Goal: Transaction & Acquisition: Book appointment/travel/reservation

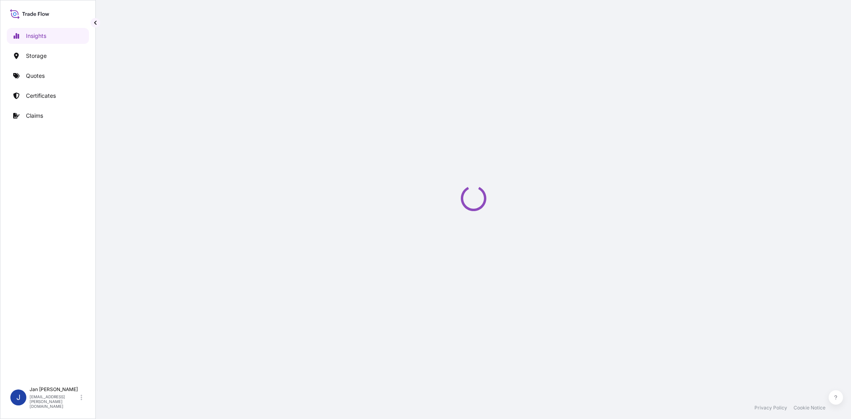
select select "2025"
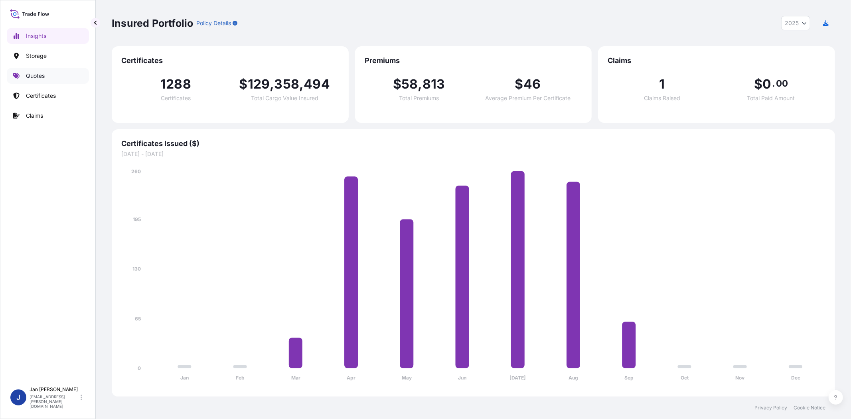
click at [39, 75] on p "Quotes" at bounding box center [35, 76] width 19 height 8
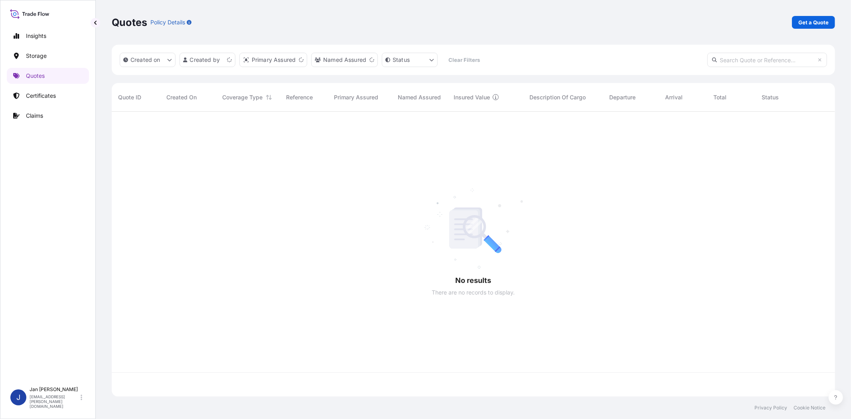
scroll to position [283, 717]
click at [826, 22] on p "Get a Quote" at bounding box center [814, 22] width 30 height 8
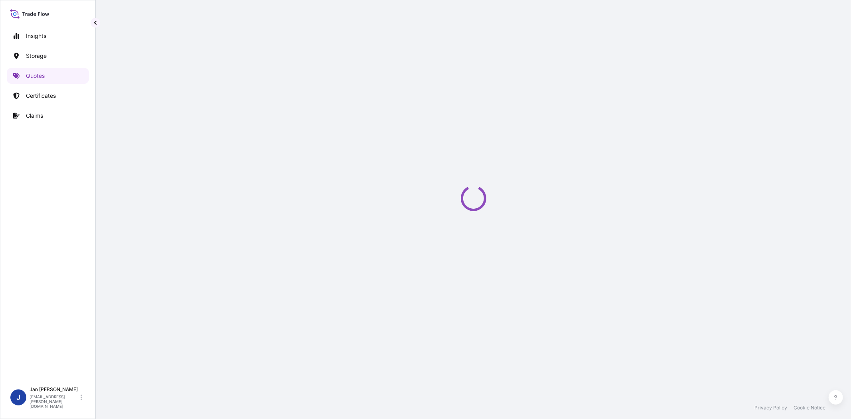
select select "Water"
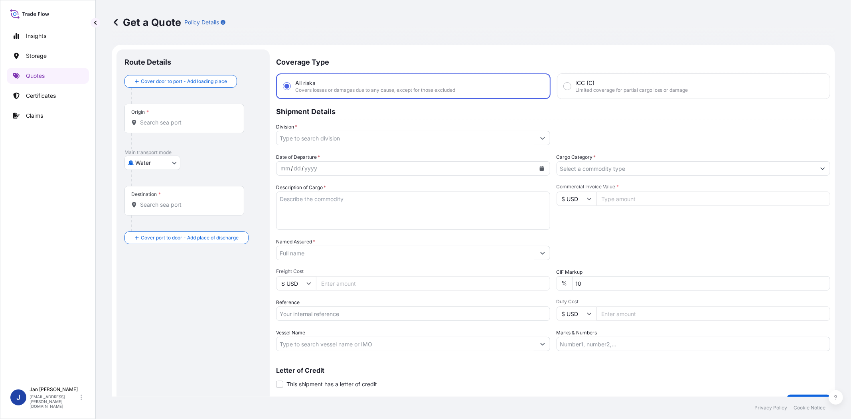
scroll to position [13, 0]
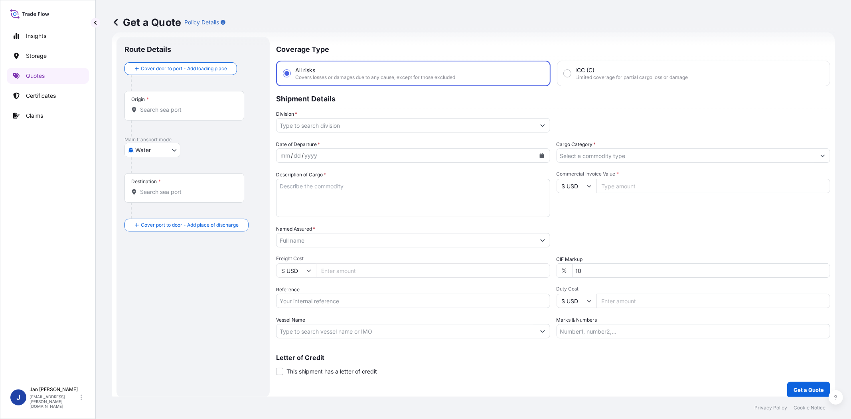
click at [347, 298] on input "Reference" at bounding box center [413, 301] width 274 height 14
paste input "1187433659 // 5013218009 5013218037 304257974"
type input "1187433659 // 5013218009 5013218037 304257974"
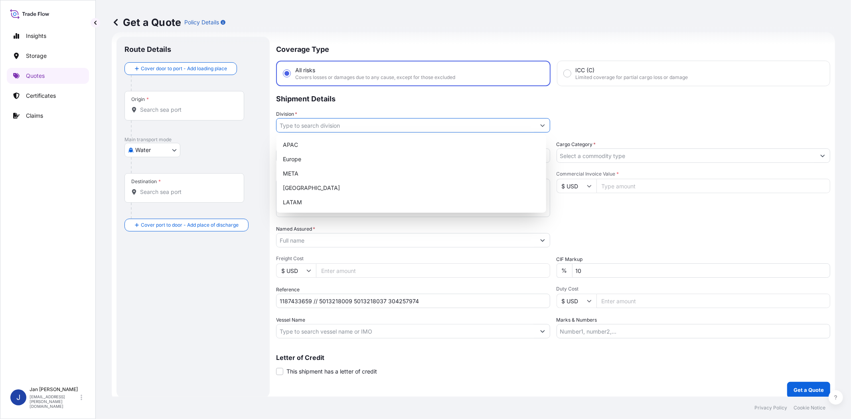
click at [339, 121] on input "Division *" at bounding box center [406, 125] width 259 height 14
click at [336, 159] on div "Europe" at bounding box center [411, 159] width 263 height 14
type input "Europe"
click at [382, 156] on div "Europe" at bounding box center [411, 159] width 263 height 14
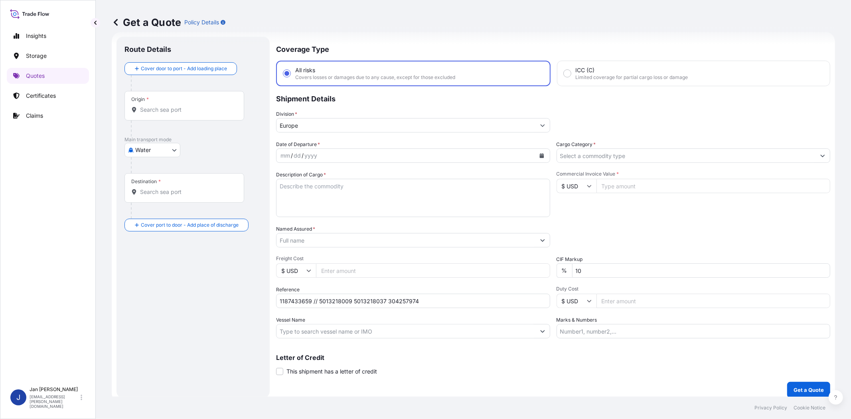
click at [600, 115] on div "Division * Europe" at bounding box center [553, 121] width 554 height 22
click at [540, 153] on icon "Calendar" at bounding box center [542, 155] width 4 height 5
click at [356, 218] on div "11" at bounding box center [351, 222] width 14 height 14
click at [630, 159] on input "Cargo Category *" at bounding box center [686, 155] width 259 height 14
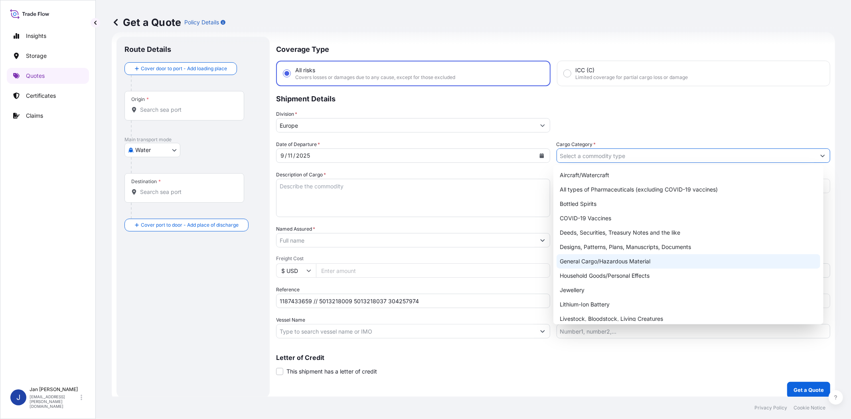
click at [617, 260] on div "General Cargo/Hazardous Material" at bounding box center [688, 261] width 263 height 14
type input "General Cargo/Hazardous Material"
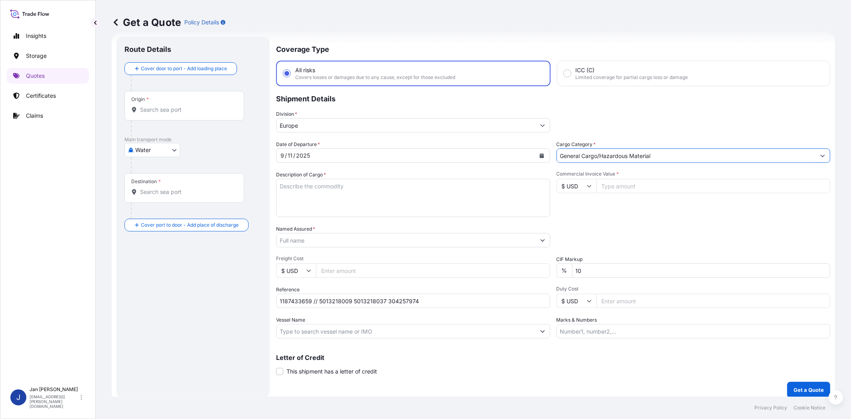
click at [625, 239] on div "Packing Category Type to search a container mode Please select a primary mode o…" at bounding box center [694, 236] width 274 height 22
click at [624, 183] on input "Commercial Invoice Value *" at bounding box center [714, 186] width 234 height 14
paste input "221161.44"
type input "221161.44"
click at [576, 190] on input "$ USD" at bounding box center [577, 186] width 40 height 14
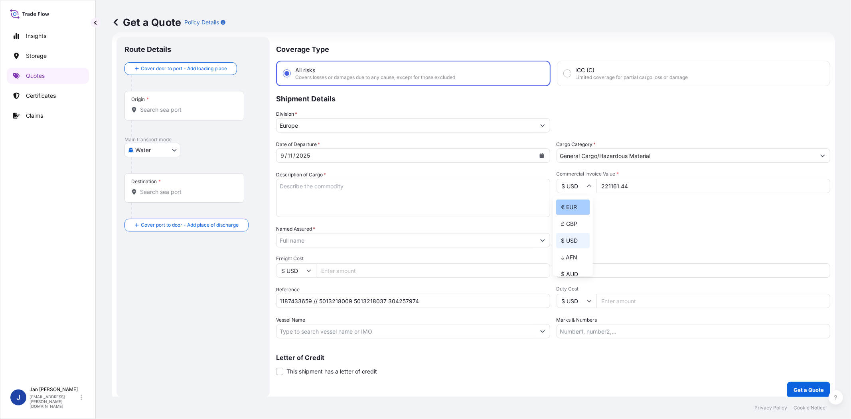
click at [576, 204] on div "€ EUR" at bounding box center [573, 207] width 34 height 15
type input "€ EUR"
click at [633, 207] on div "Commercial Invoice Value * € EUR 221161.44" at bounding box center [694, 194] width 274 height 46
click at [417, 237] on input "Named Assured *" at bounding box center [406, 240] width 259 height 14
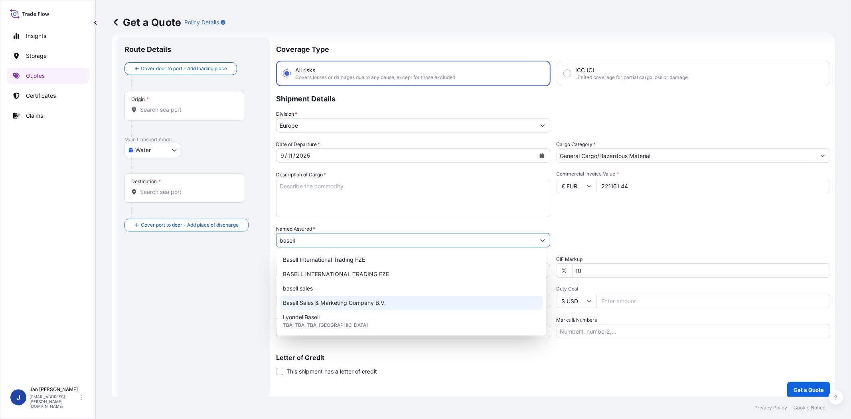
click at [357, 301] on span "Basell Sales & Marketing Company B.V." at bounding box center [334, 303] width 103 height 8
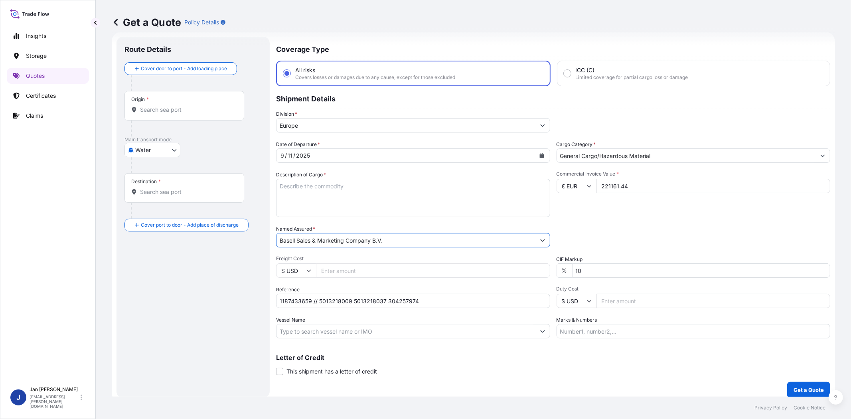
type input "Basell Sales & Marketing Company B.V."
click at [588, 219] on div "Date of Departure * 9 / 11 / 2025 Cargo Category * General Cargo/Hazardous Mate…" at bounding box center [553, 239] width 554 height 198
click at [337, 332] on input "Vessel Name" at bounding box center [406, 331] width 259 height 14
paste input "TRAIGUEN"
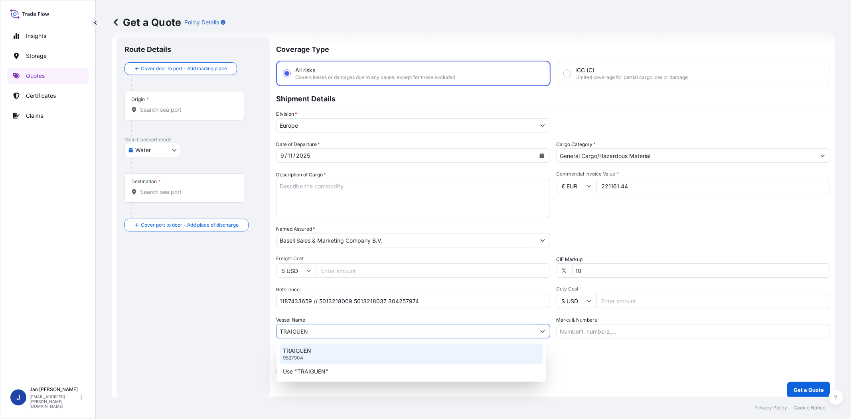
click at [320, 352] on div "TRAIGUEN 9627904" at bounding box center [411, 354] width 263 height 21
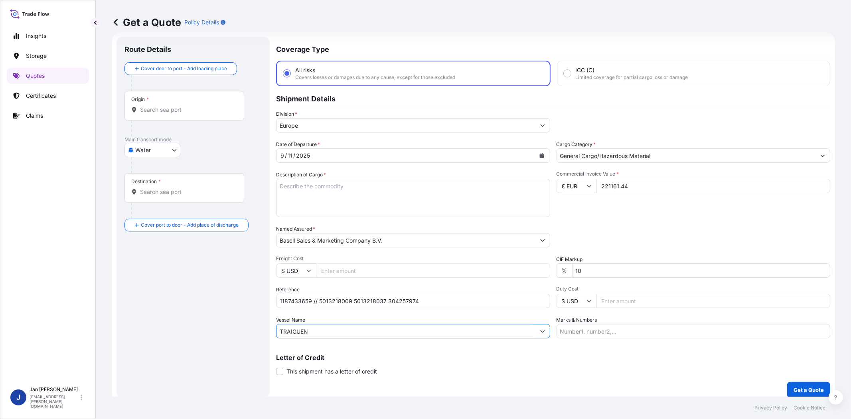
type input "TRAIGUEN"
click at [200, 115] on div "Origin *" at bounding box center [185, 106] width 120 height 30
click at [200, 114] on input "Origin *" at bounding box center [187, 110] width 94 height 8
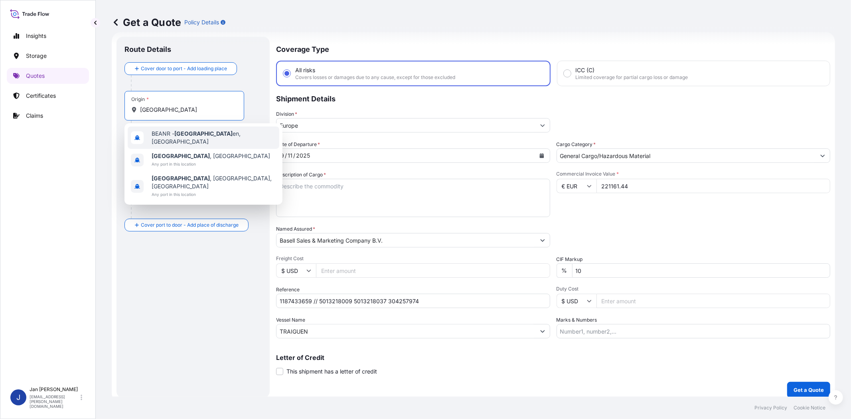
click at [202, 138] on span "BEANR - Antwerp en, Belgium" at bounding box center [214, 138] width 125 height 16
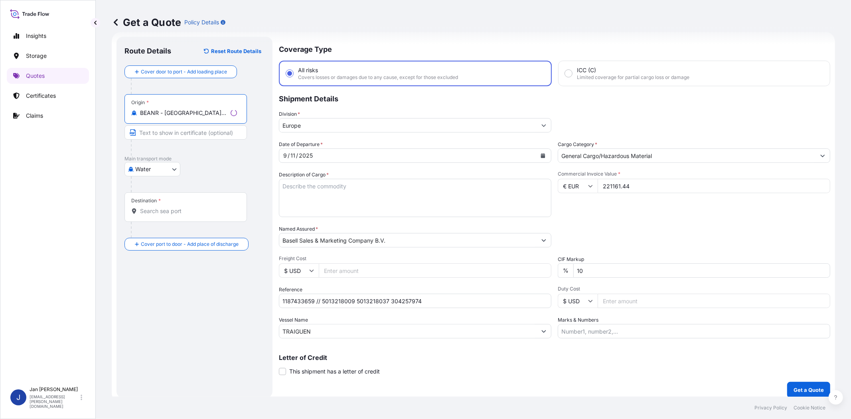
type input "BEANR - Antwerpen, Belgium"
click at [190, 211] on input "Destination *" at bounding box center [187, 211] width 94 height 8
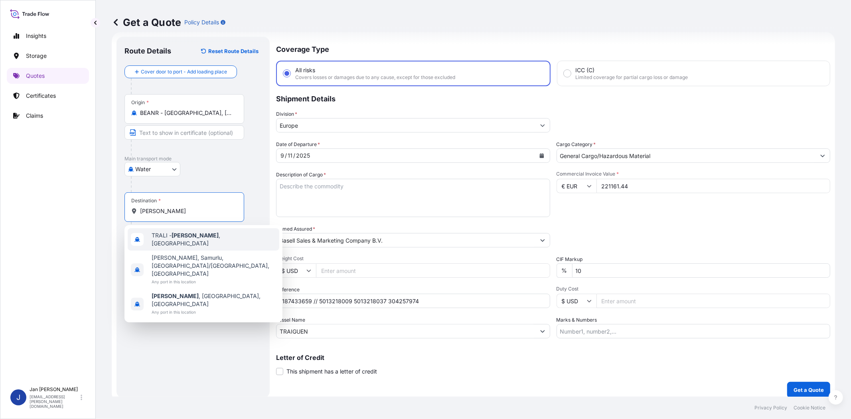
click at [194, 238] on span "TRALI - Aliaga , Turkey" at bounding box center [214, 239] width 125 height 16
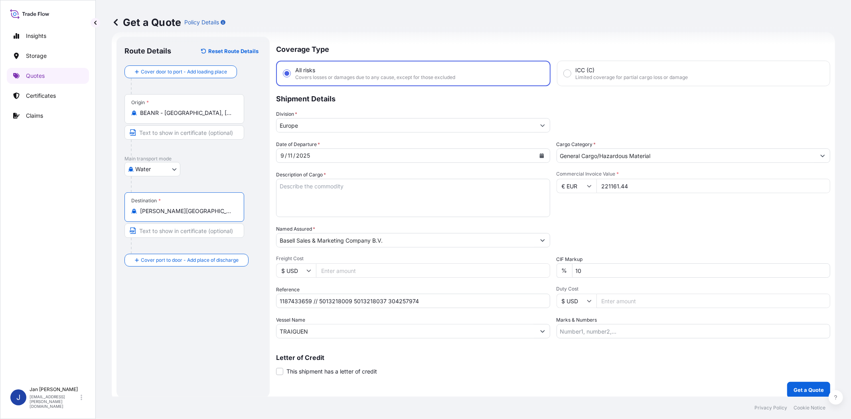
type input "TRALI - Aliaga, Turkey"
click at [447, 194] on textarea "Description of Cargo *" at bounding box center [413, 198] width 274 height 38
paste textarea "BAGS LOADED ONTO 180 PALLETS LOADED INTO 10 40' HIGH CUBE CONTAINER HOSTALEN CR…"
click at [279, 186] on textarea "BAGS LOADED ONTO 180 PALLETS LOADED INTO 10 40' HIGH CUBE CONTAINER HOSTALEN CR…" at bounding box center [413, 198] width 274 height 38
type textarea "9900 BAGS LOADED ONTO 180 PALLETS LOADED INTO 10 40' HIGH CUBE CONTAINER HOSTAL…"
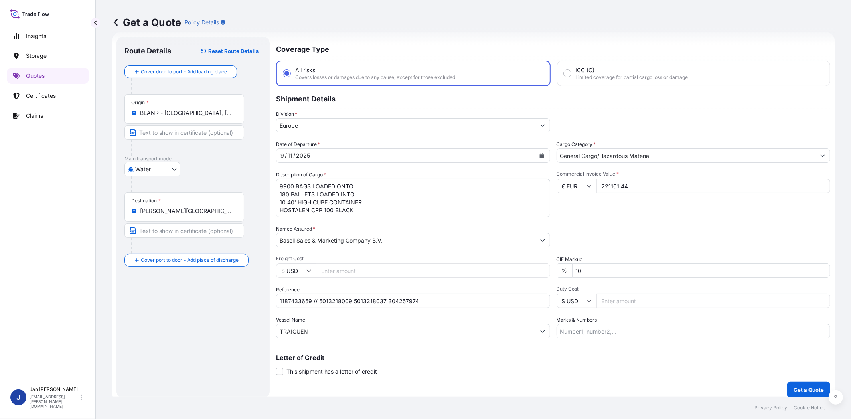
click at [608, 216] on div "Commercial Invoice Value * € EUR 221161.44" at bounding box center [694, 194] width 274 height 46
click at [640, 326] on input "Marks & Numbers" at bounding box center [694, 331] width 274 height 14
paste input "ESEN PLASTIK / TURKEY"
type input "ESEN PLASTIK / TURKEY"
click at [640, 373] on div "Letter of Credit This shipment has a letter of credit Letter of credit * Letter…" at bounding box center [553, 364] width 554 height 21
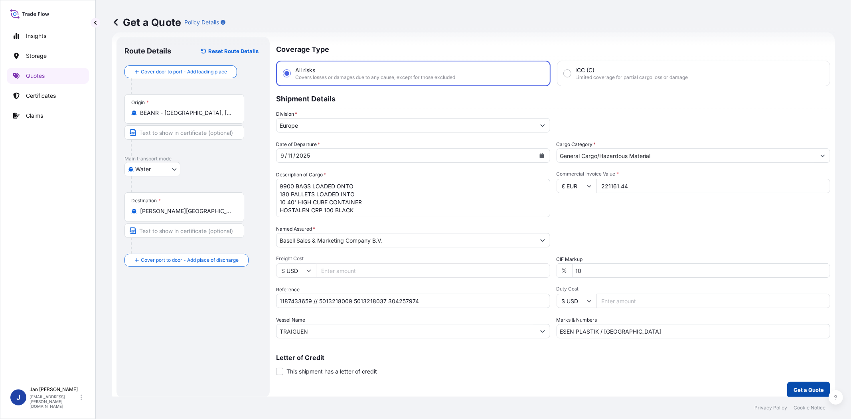
click at [799, 388] on p "Get a Quote" at bounding box center [809, 390] width 30 height 8
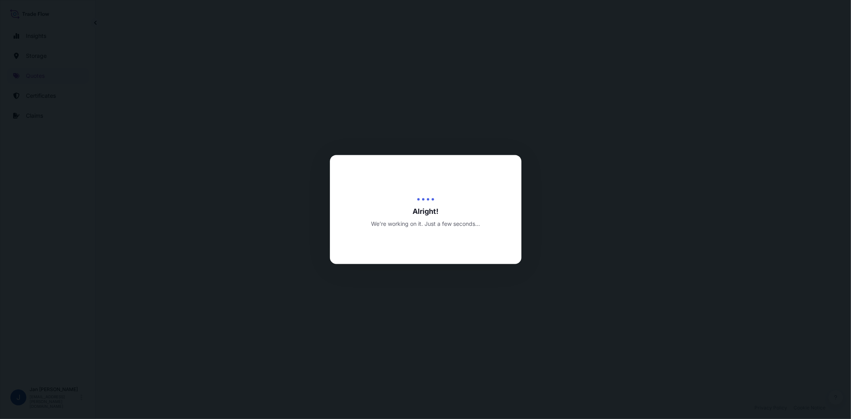
select select "Water"
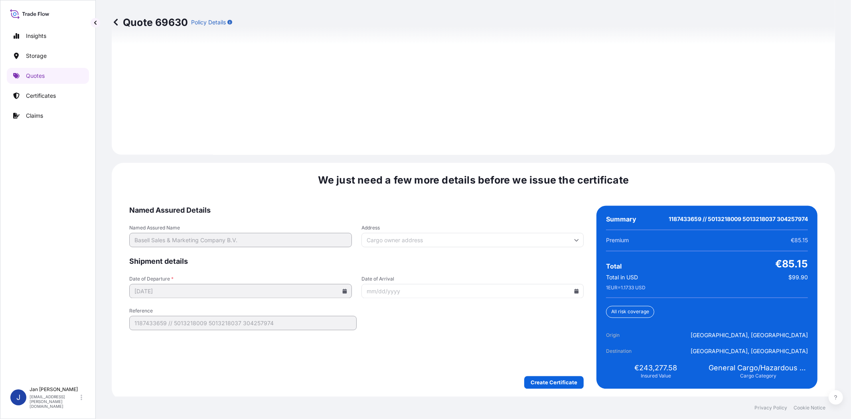
scroll to position [1102, 0]
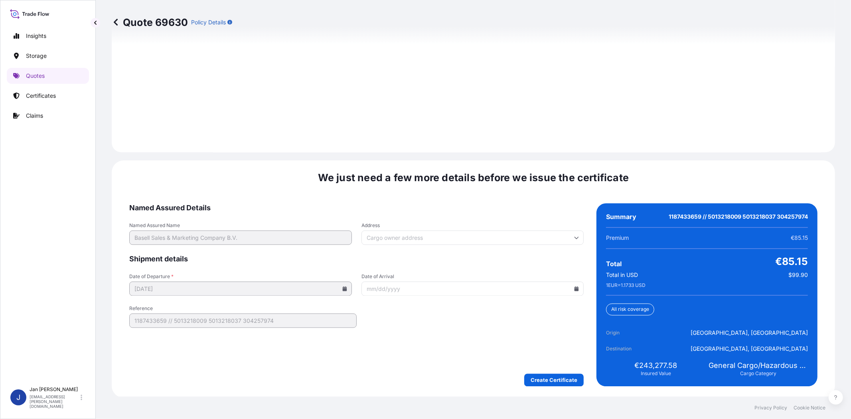
click at [114, 22] on icon at bounding box center [116, 22] width 4 height 7
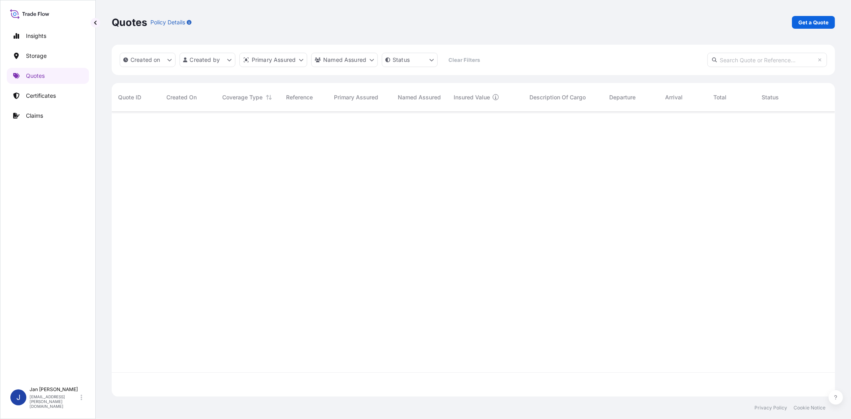
scroll to position [283, 717]
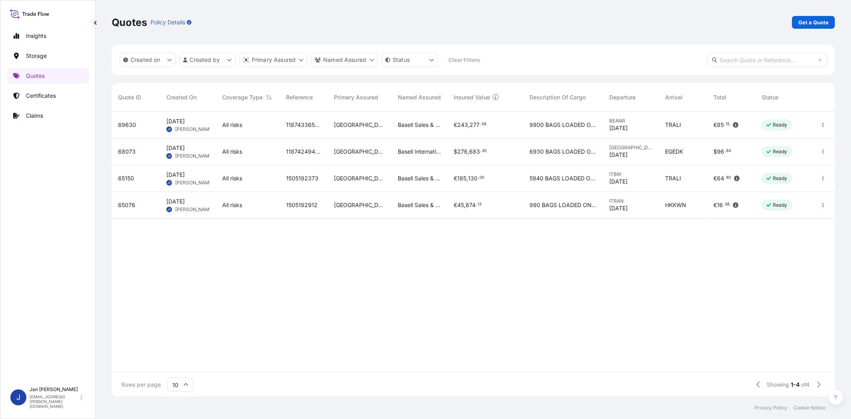
click at [749, 53] on input "text" at bounding box center [768, 60] width 120 height 14
paste input "1187433659"
type input "1187433659"
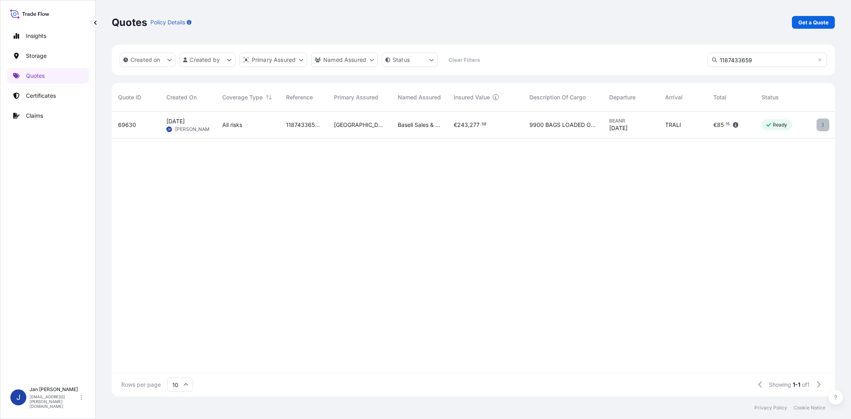
click at [825, 122] on button "button" at bounding box center [823, 125] width 13 height 13
click at [796, 125] on p "Edit quote" at bounding box center [783, 127] width 27 height 8
select select "Water"
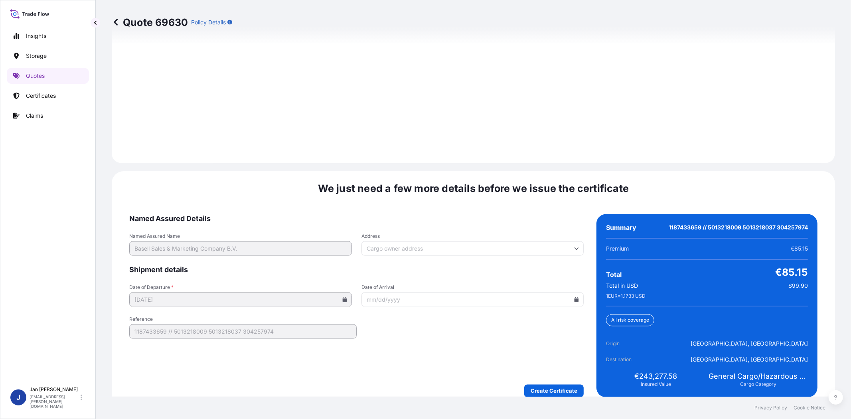
scroll to position [1102, 0]
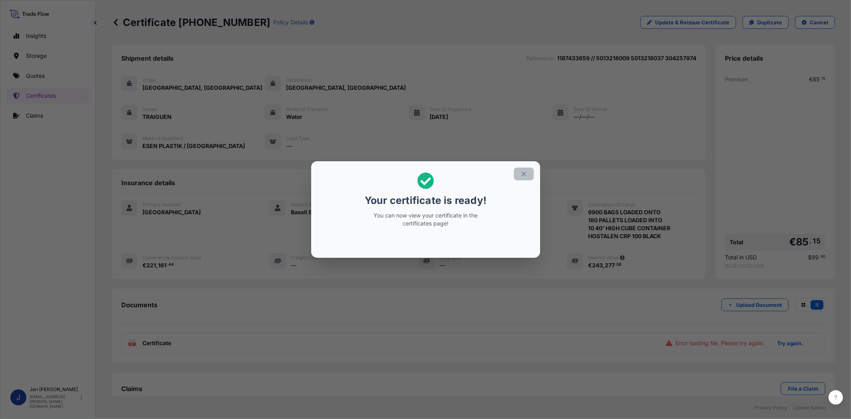
click at [529, 171] on button "button" at bounding box center [524, 174] width 20 height 13
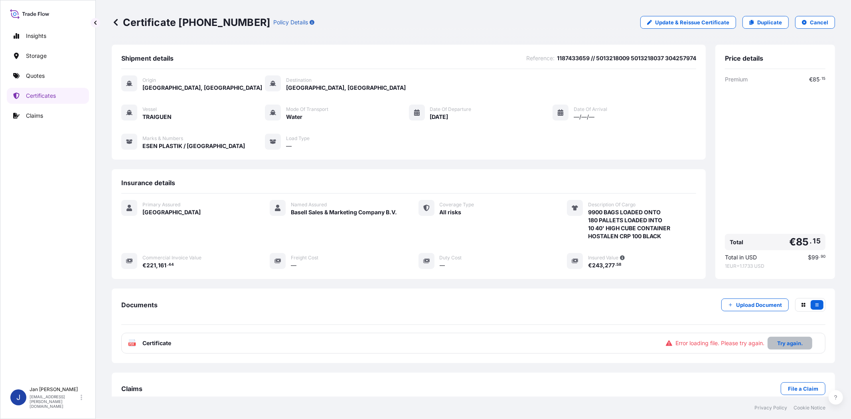
click at [789, 340] on button "Try again." at bounding box center [790, 343] width 45 height 13
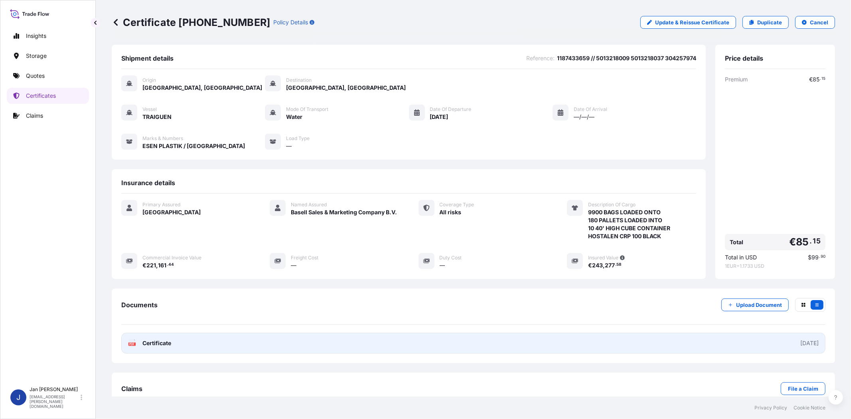
click at [166, 343] on span "Certificate" at bounding box center [156, 343] width 29 height 8
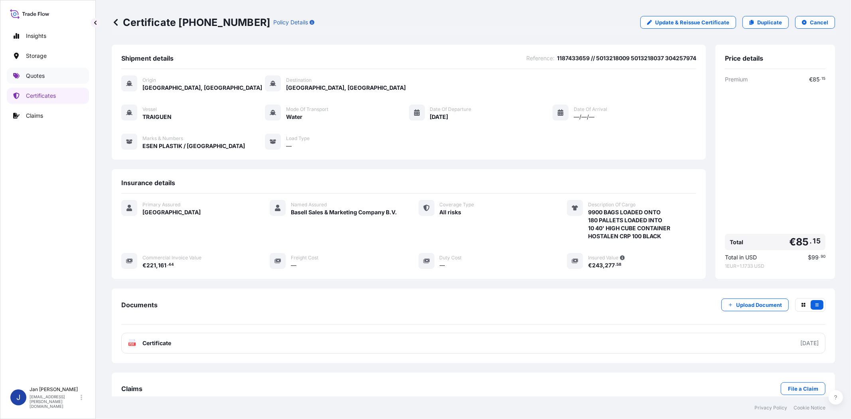
click at [47, 76] on link "Quotes" at bounding box center [48, 76] width 82 height 16
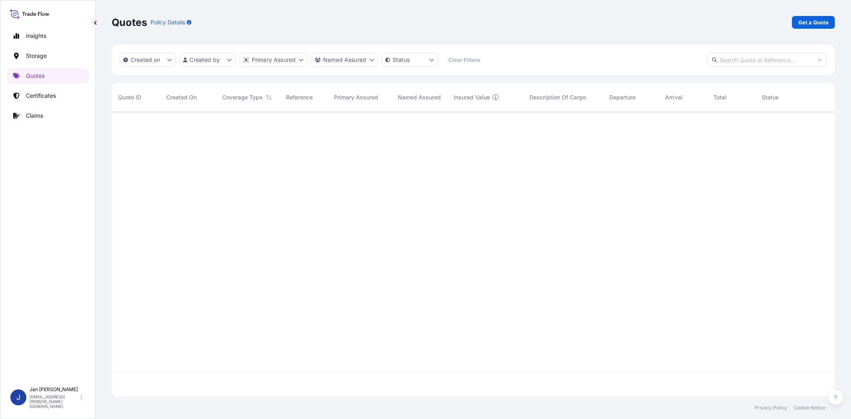
scroll to position [283, 717]
